Goal: Task Accomplishment & Management: Manage account settings

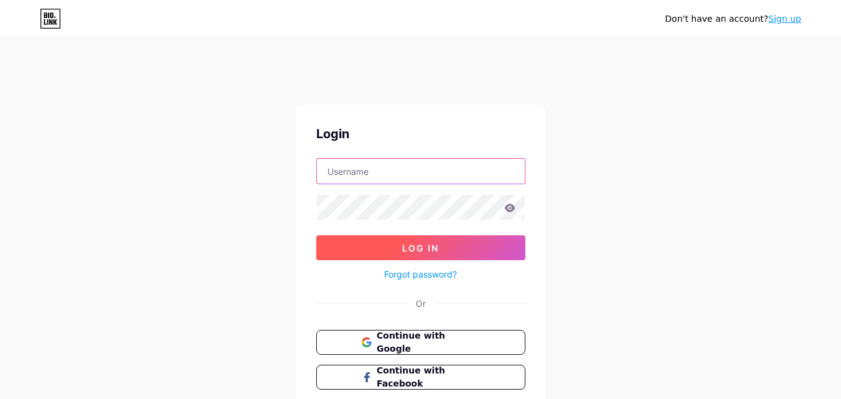
type input "[EMAIL_ADDRESS][DOMAIN_NAME]"
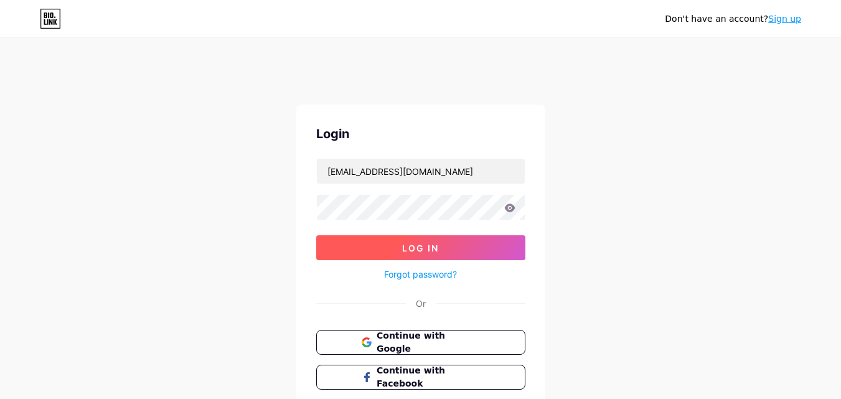
click at [427, 251] on span "Log In" at bounding box center [420, 248] width 37 height 11
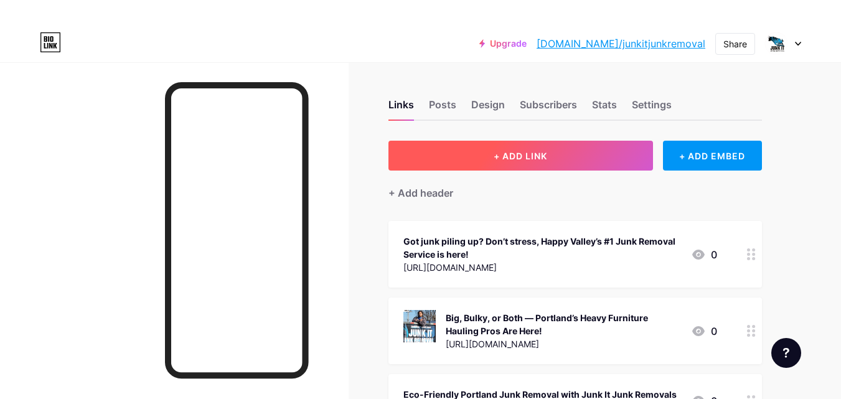
click at [554, 161] on button "+ ADD LINK" at bounding box center [521, 156] width 265 height 30
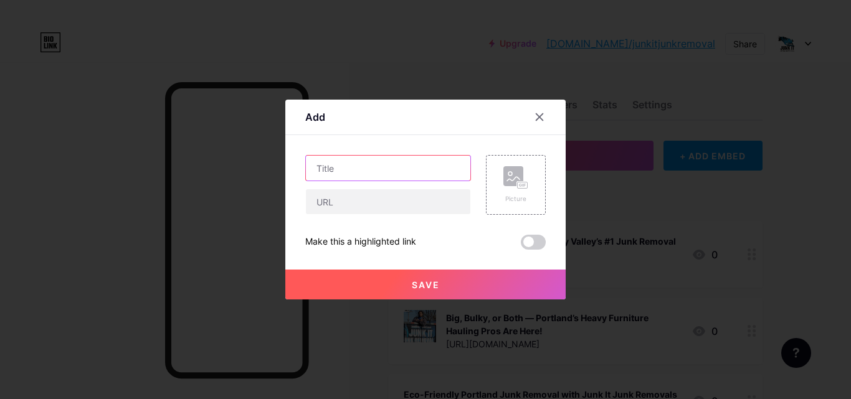
click at [391, 170] on input "text" at bounding box center [388, 168] width 164 height 25
paste input "Happy Valley’s Easiest Way to Get Rid of Junk—We Do It All!"
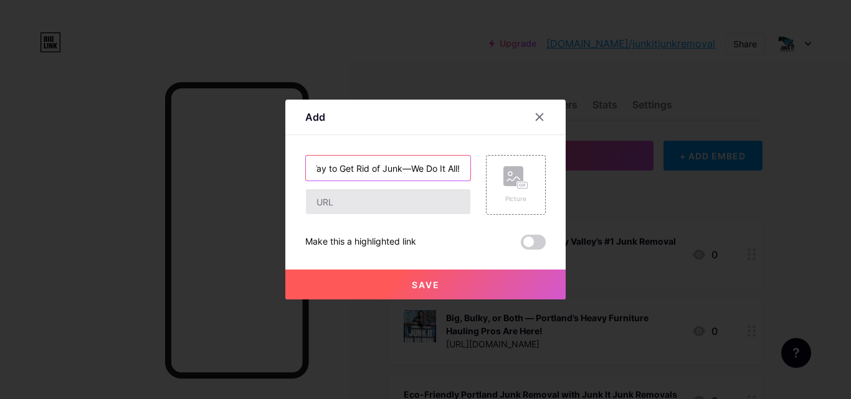
type input "Happy Valley’s Easiest Way to Get Rid of Junk—We Do It All!"
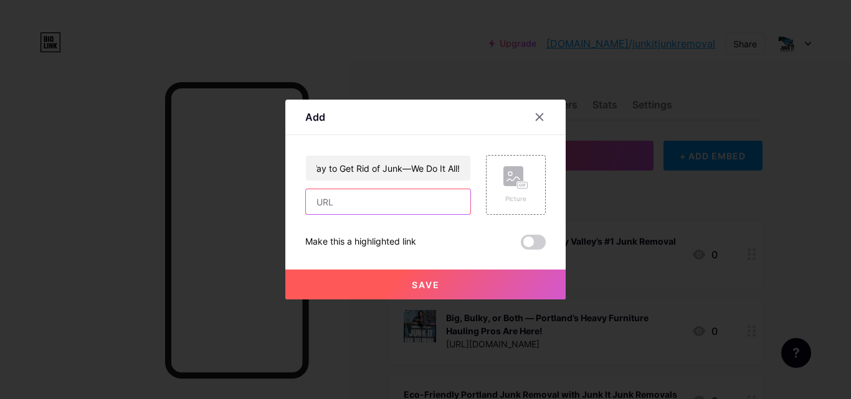
scroll to position [0, 0]
click at [399, 197] on input "text" at bounding box center [388, 201] width 164 height 25
paste input "[URL][DOMAIN_NAME]"
type input "[URL][DOMAIN_NAME]"
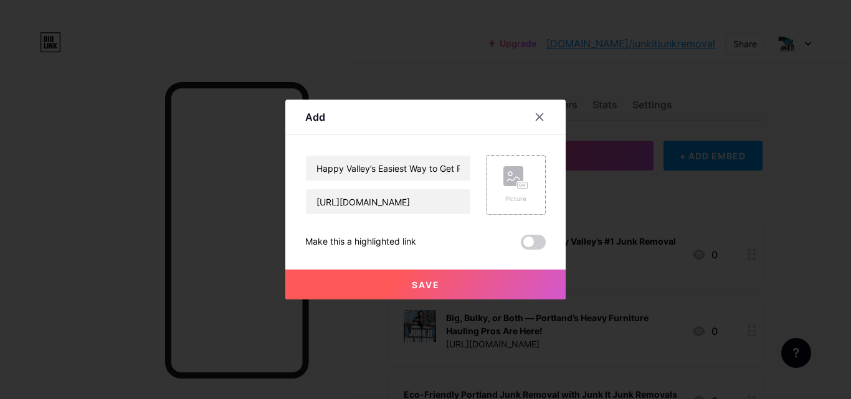
scroll to position [0, 0]
click at [521, 182] on rect at bounding box center [522, 185] width 11 height 7
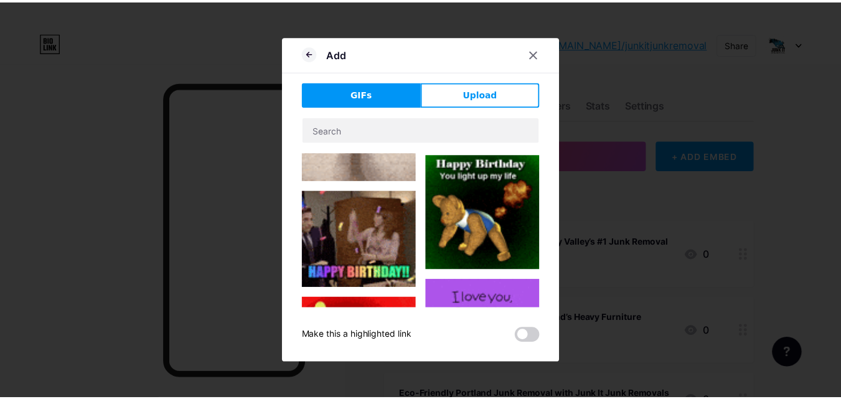
scroll to position [125, 0]
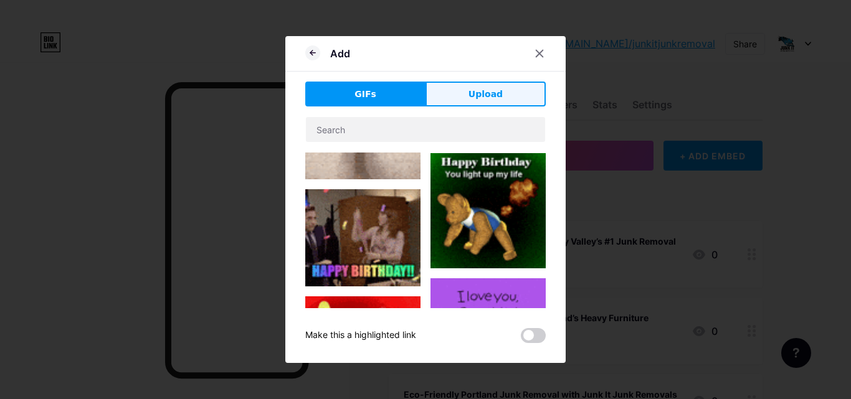
click at [486, 89] on span "Upload" at bounding box center [485, 94] width 34 height 13
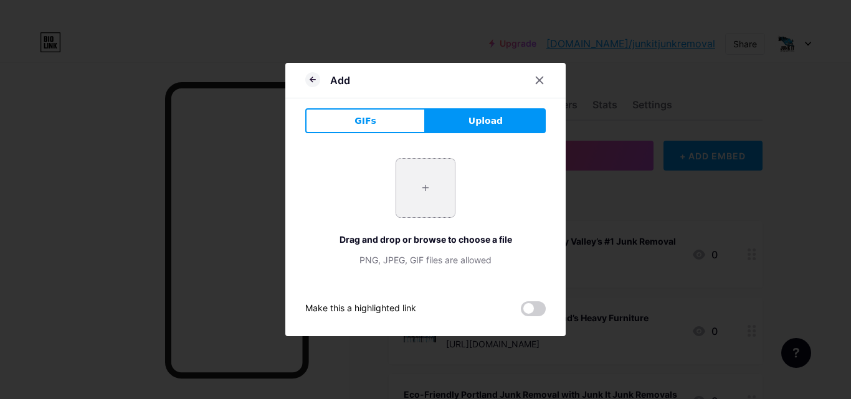
click at [442, 189] on input "file" at bounding box center [425, 188] width 59 height 59
type input "C:\fakepath\JUNK IT JUNK REMOVAL LOGO - 1.jpg"
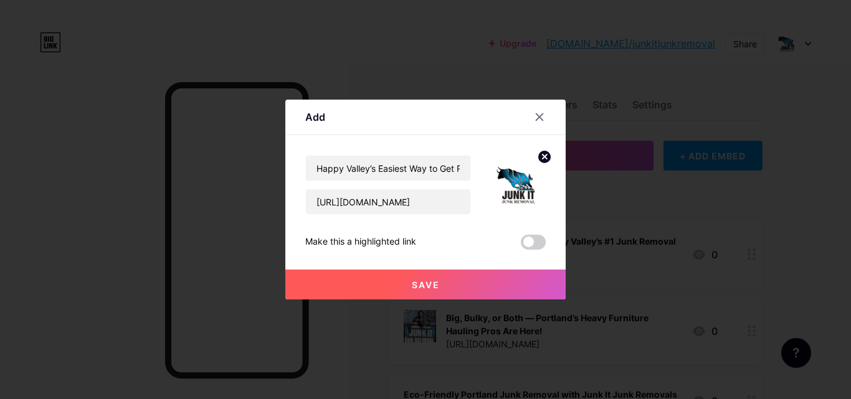
click at [526, 244] on span at bounding box center [533, 242] width 25 height 15
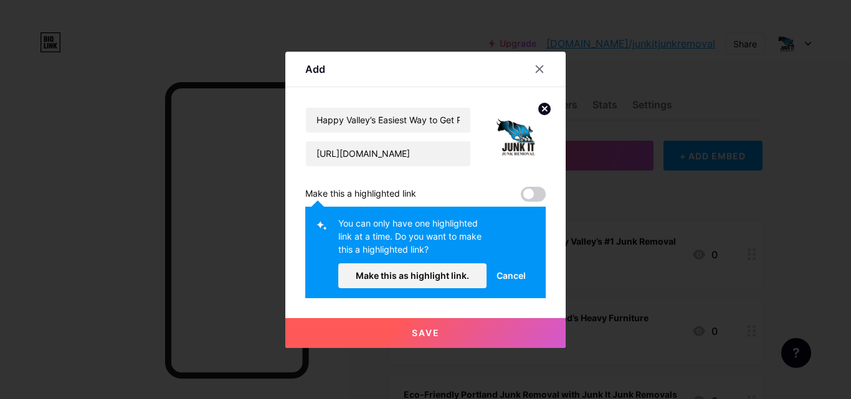
click at [500, 272] on span "Cancel" at bounding box center [510, 275] width 29 height 13
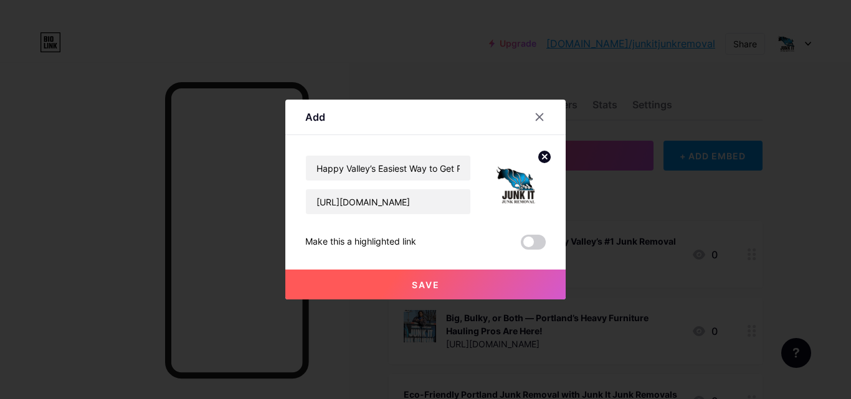
click at [470, 287] on button "Save" at bounding box center [425, 285] width 280 height 30
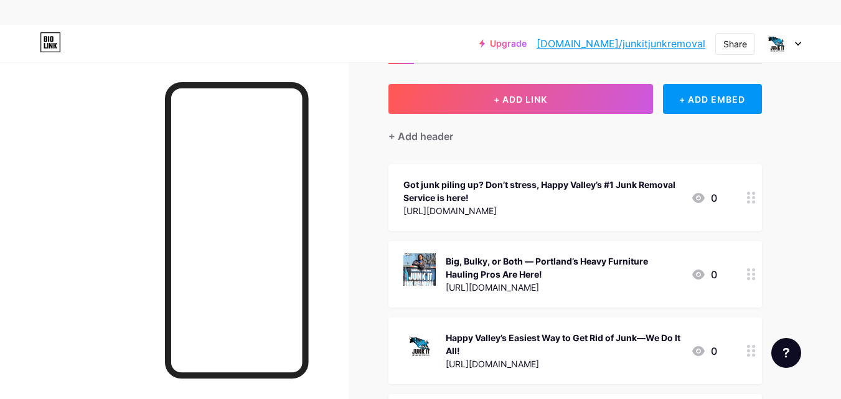
scroll to position [187, 0]
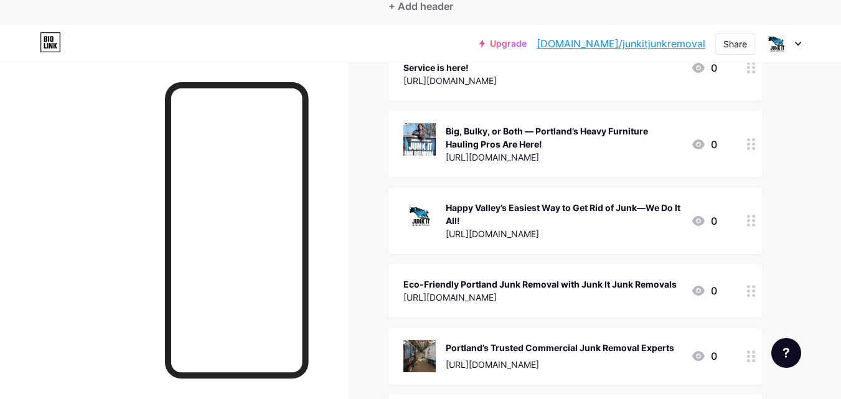
click at [530, 254] on span "Got junk piling up? Don’t stress, Happy Valley’s #1 Junk Removal Service is her…" at bounding box center [576, 388] width 374 height 708
click at [751, 228] on div at bounding box center [751, 220] width 21 height 67
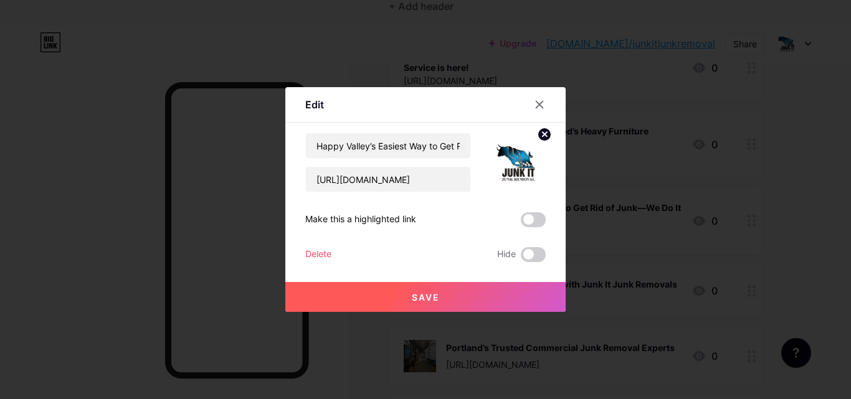
click at [506, 174] on img at bounding box center [516, 163] width 60 height 60
click at [548, 133] on circle at bounding box center [545, 135] width 14 height 14
click at [523, 167] on div "Picture" at bounding box center [515, 162] width 25 height 37
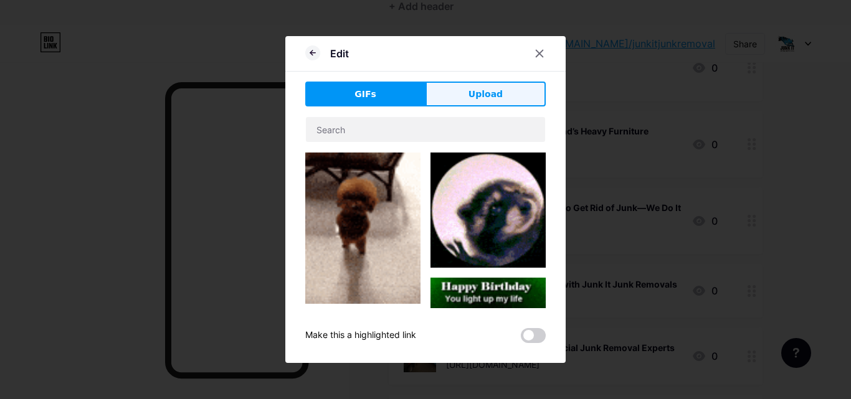
click at [481, 94] on span "Upload" at bounding box center [485, 94] width 34 height 13
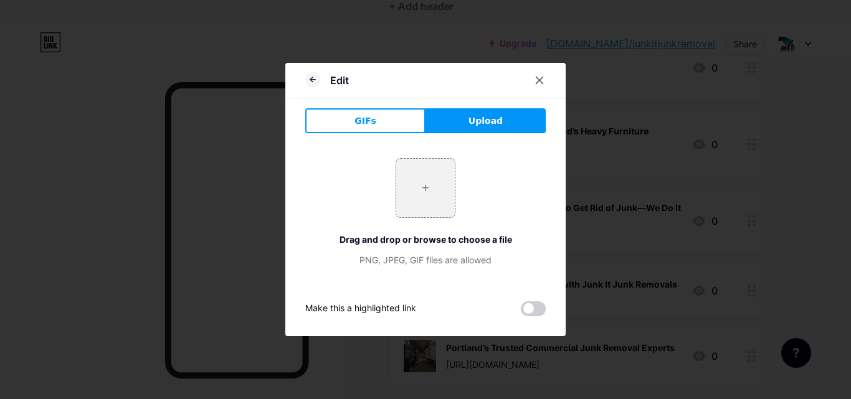
click at [467, 115] on button "Upload" at bounding box center [485, 120] width 120 height 25
click at [424, 186] on input "file" at bounding box center [425, 188] width 59 height 59
type input "C:\fakepath\Cleaning Tips & Hacks (4).jpg"
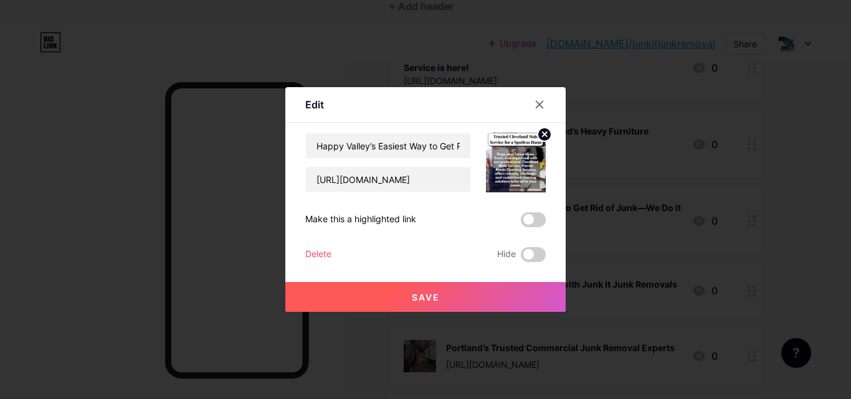
click at [522, 154] on img at bounding box center [516, 163] width 60 height 60
click at [445, 298] on button "Save" at bounding box center [425, 297] width 280 height 30
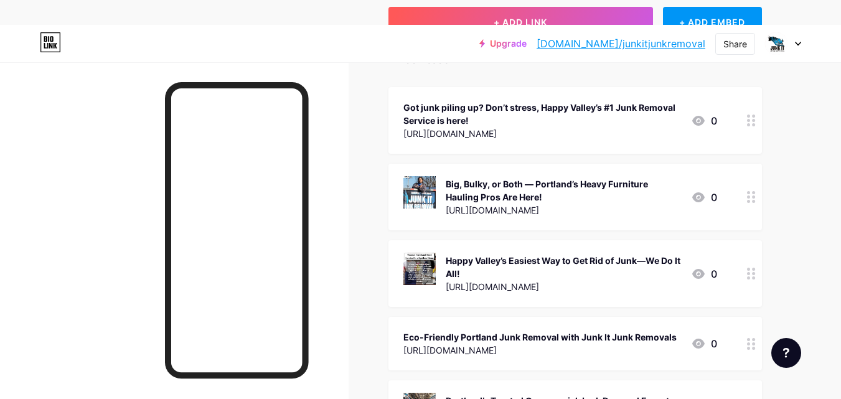
scroll to position [0, 0]
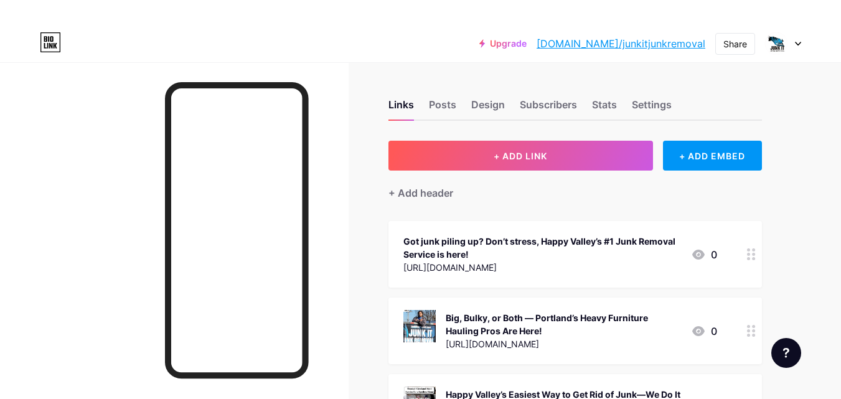
click at [749, 254] on circle at bounding box center [748, 254] width 3 height 3
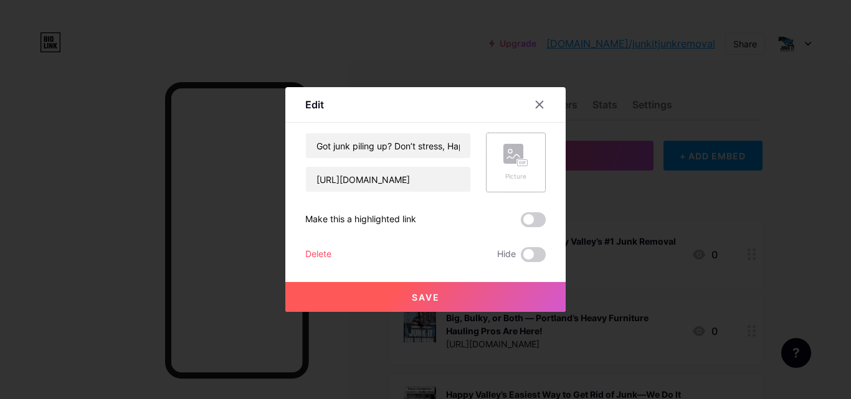
click at [528, 164] on div "Picture" at bounding box center [516, 163] width 60 height 60
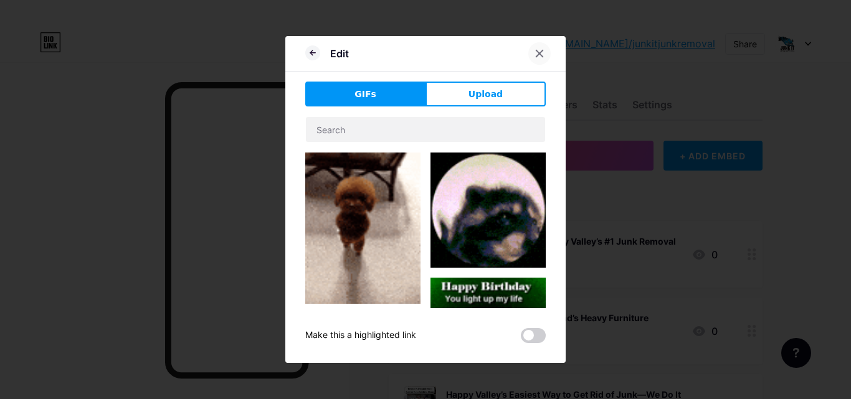
click at [543, 55] on icon at bounding box center [539, 54] width 10 height 10
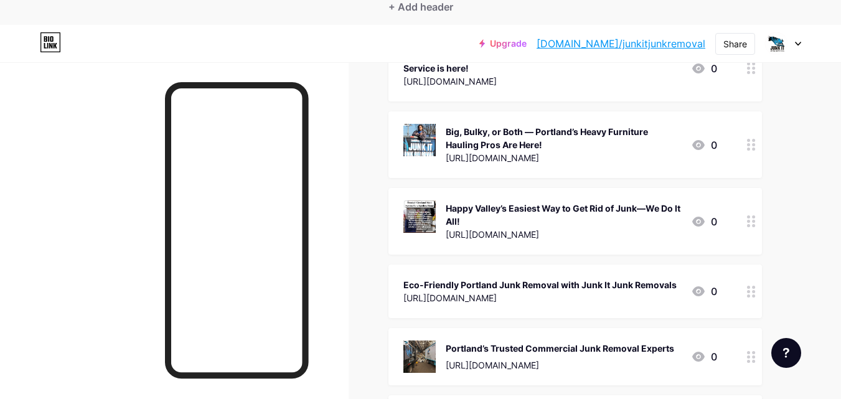
scroll to position [187, 0]
click at [762, 225] on div at bounding box center [751, 220] width 21 height 67
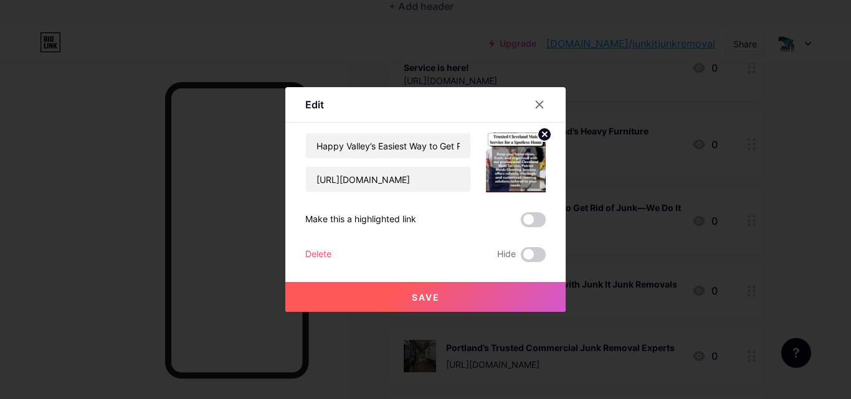
click at [533, 174] on img at bounding box center [516, 163] width 60 height 60
click at [544, 130] on circle at bounding box center [545, 135] width 14 height 14
click at [521, 160] on rect at bounding box center [523, 163] width 10 height 6
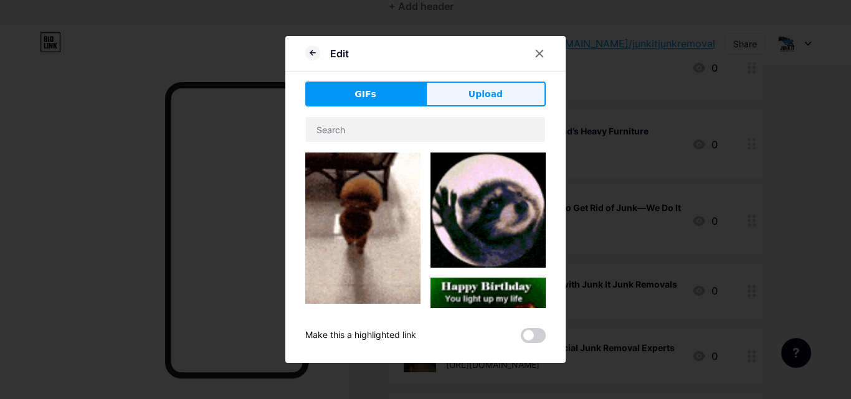
click at [467, 93] on button "Upload" at bounding box center [485, 94] width 120 height 25
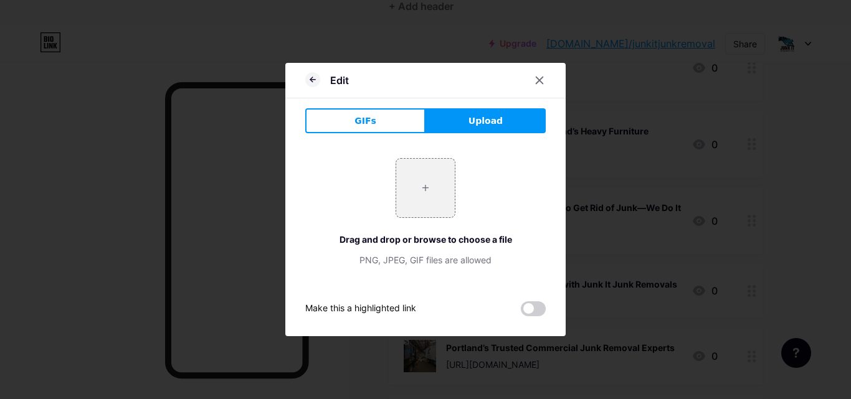
click at [531, 123] on button "Upload" at bounding box center [485, 120] width 120 height 25
click at [418, 180] on input "file" at bounding box center [425, 188] width 59 height 59
type input "C:\fakepath\JUNK IT JUNK REMOVAL LOGO - 1.jpg"
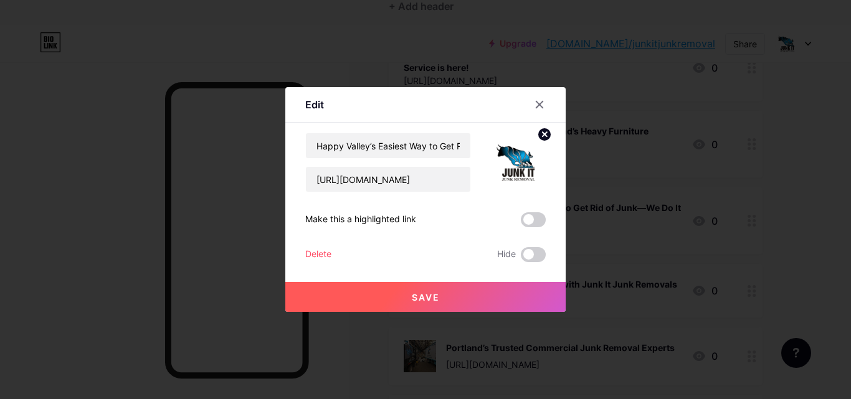
click at [474, 292] on button "Save" at bounding box center [425, 297] width 280 height 30
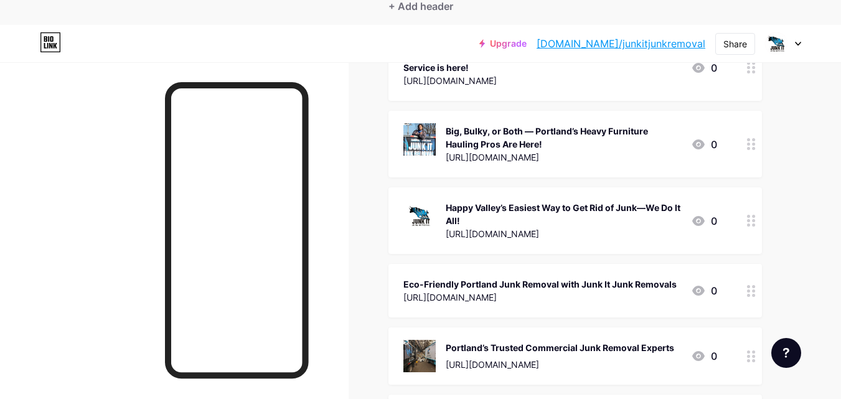
click at [757, 232] on div at bounding box center [751, 220] width 21 height 67
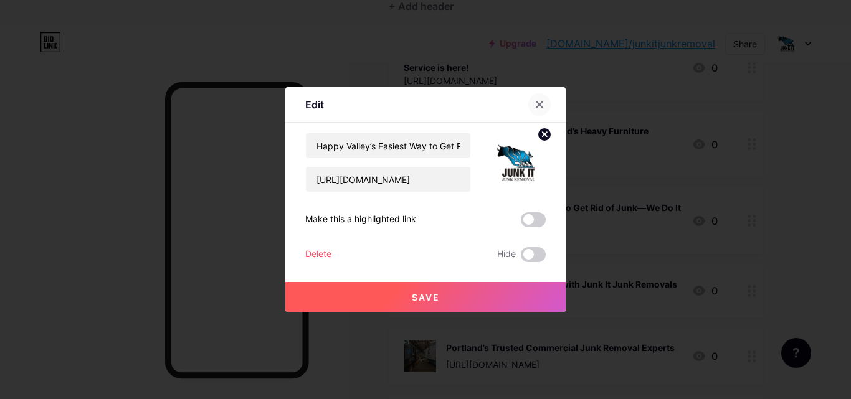
click at [543, 98] on div at bounding box center [539, 104] width 22 height 22
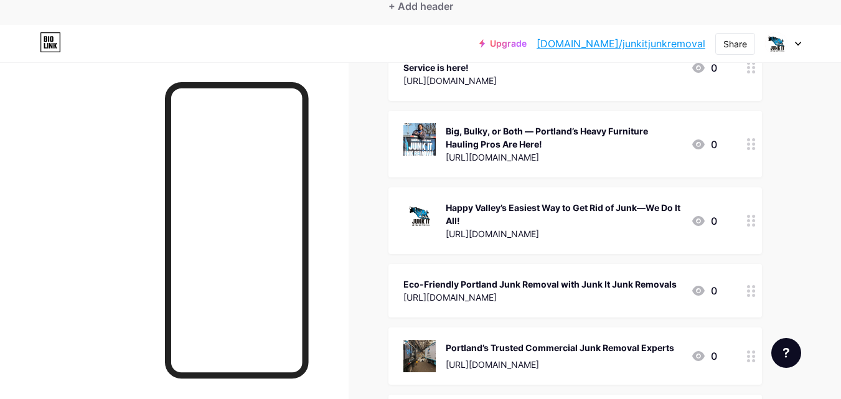
click at [609, 43] on link "[DOMAIN_NAME]/junkitjunkremoval" at bounding box center [621, 43] width 169 height 15
